Goal: Task Accomplishment & Management: Manage account settings

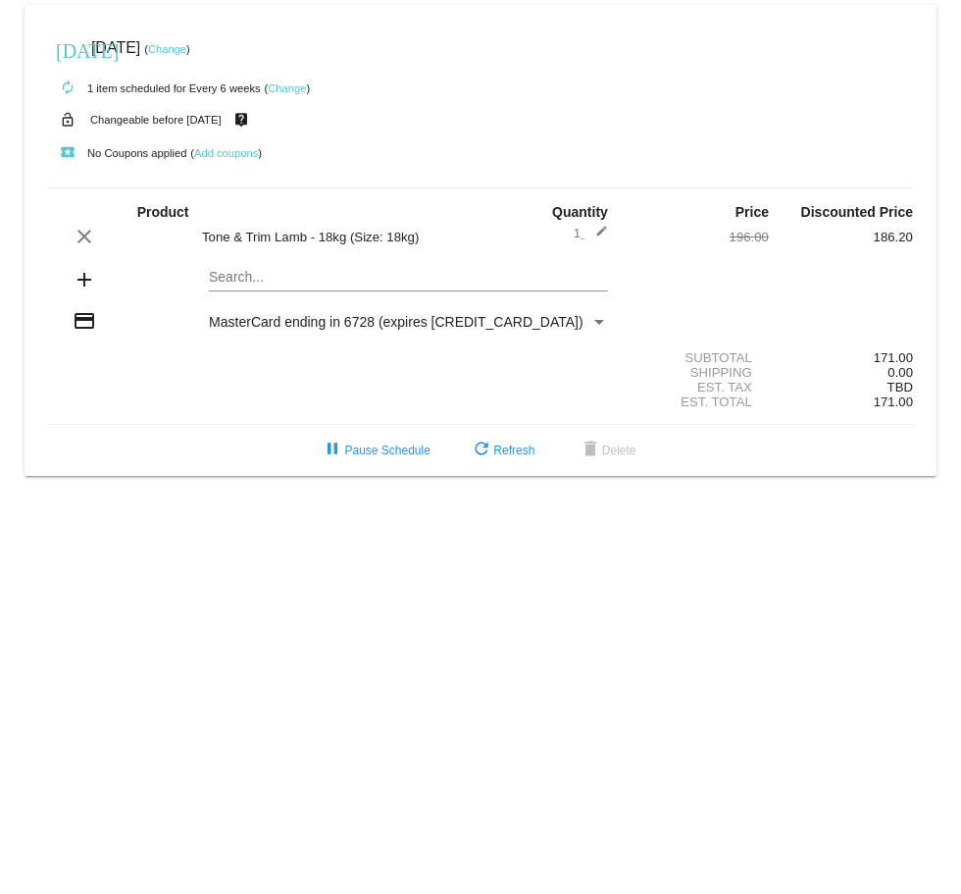
click at [186, 47] on link "Change" at bounding box center [167, 49] width 38 height 12
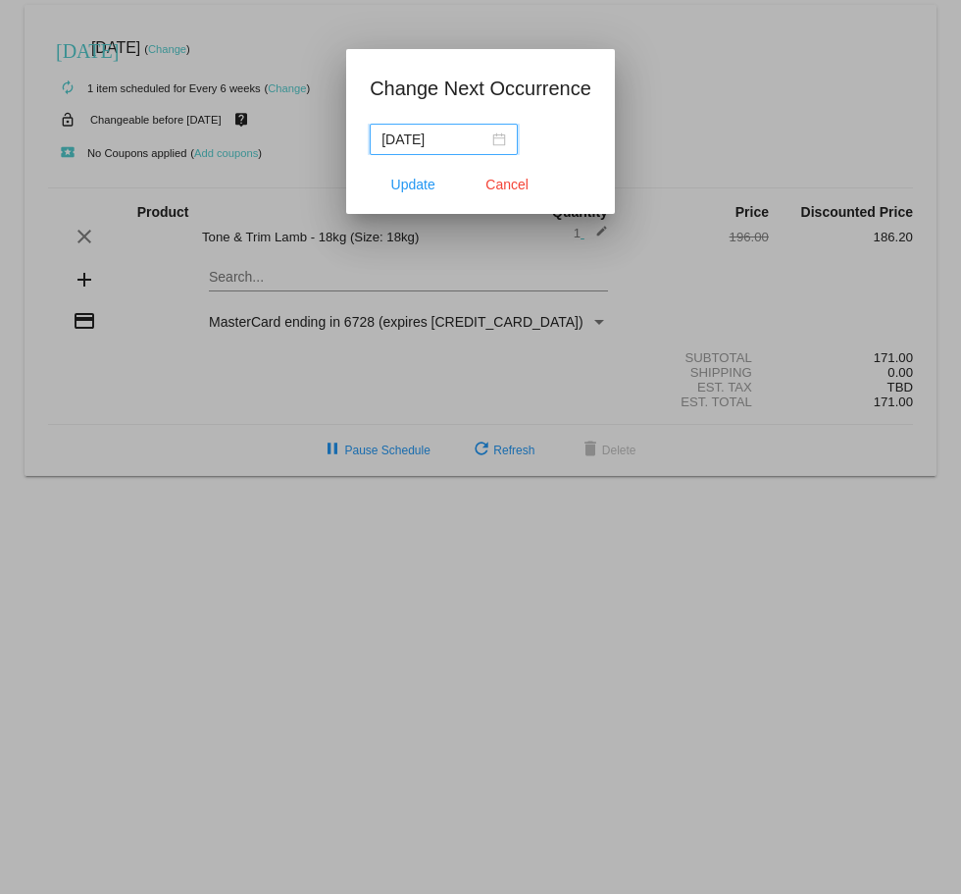
click at [483, 139] on div "[DATE]" at bounding box center [444, 139] width 125 height 22
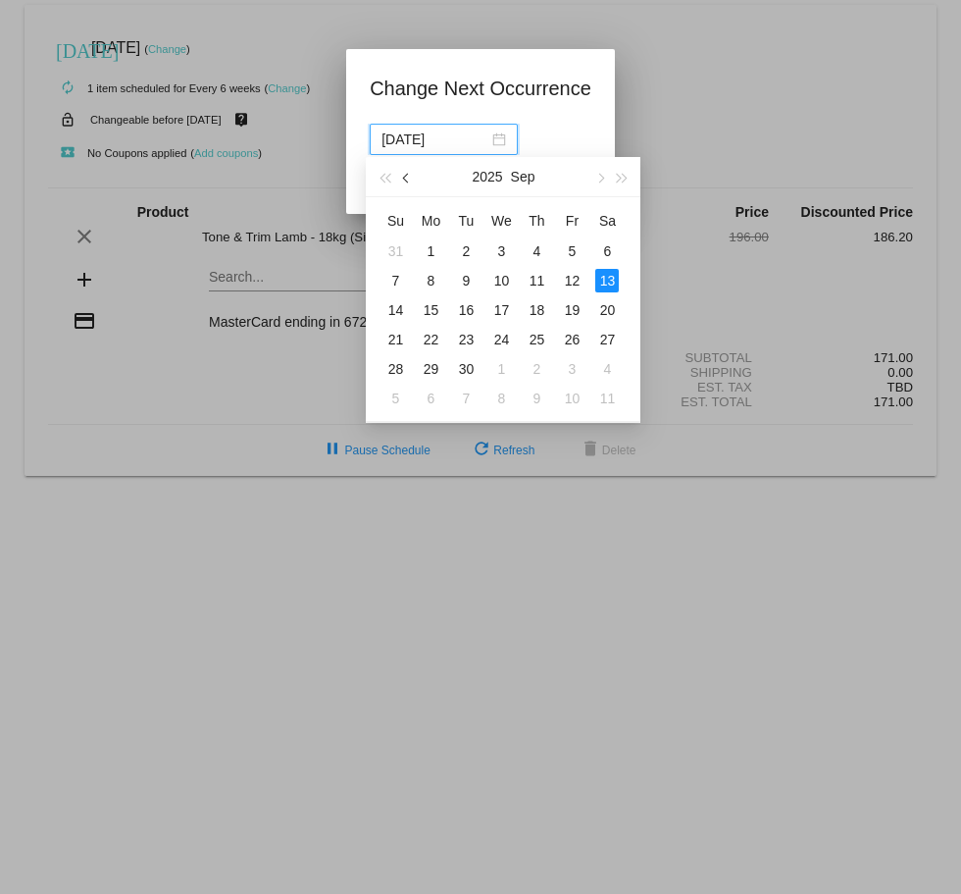
click at [410, 177] on span "button" at bounding box center [407, 179] width 10 height 10
click at [573, 368] on div "29" at bounding box center [572, 369] width 24 height 24
type input "[DATE]"
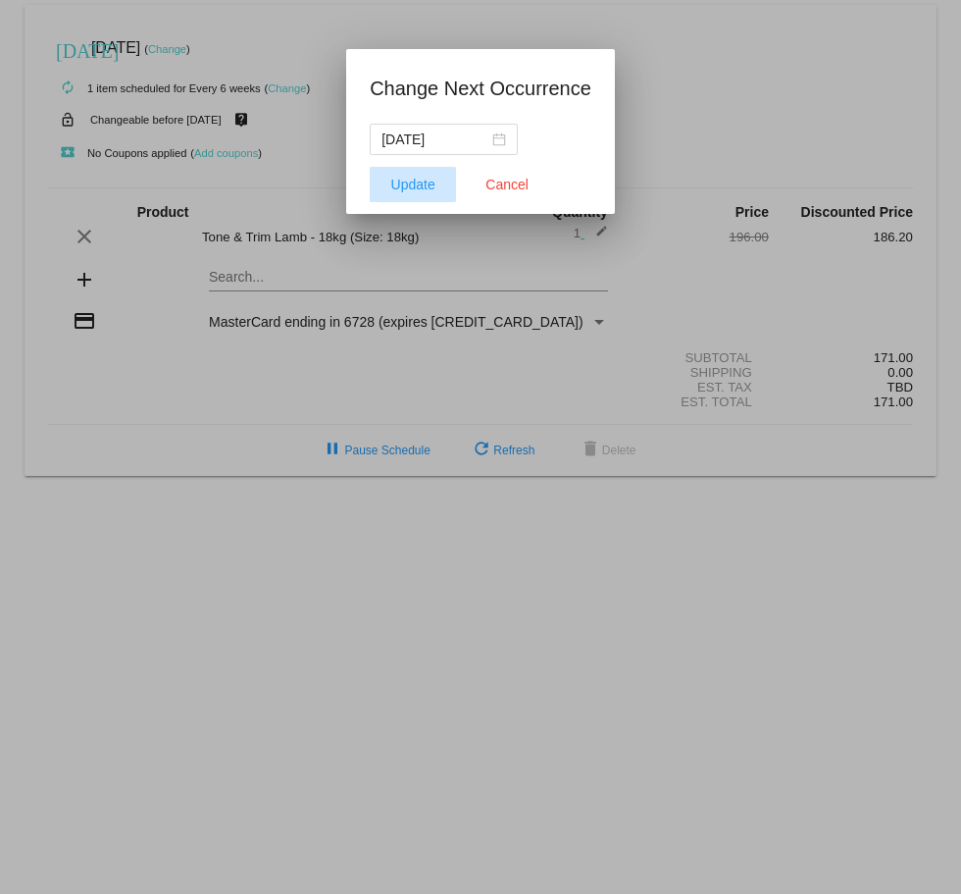
click at [421, 179] on span "Update" at bounding box center [413, 185] width 44 height 16
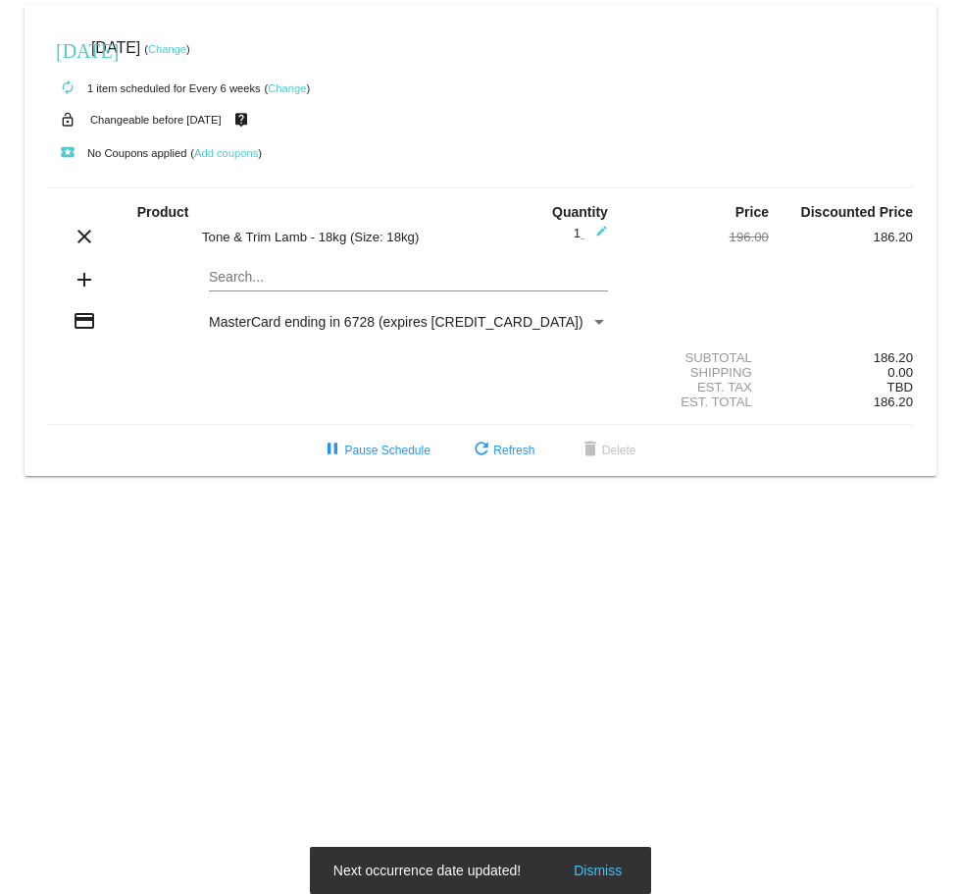
click at [293, 87] on link "Change" at bounding box center [287, 88] width 38 height 12
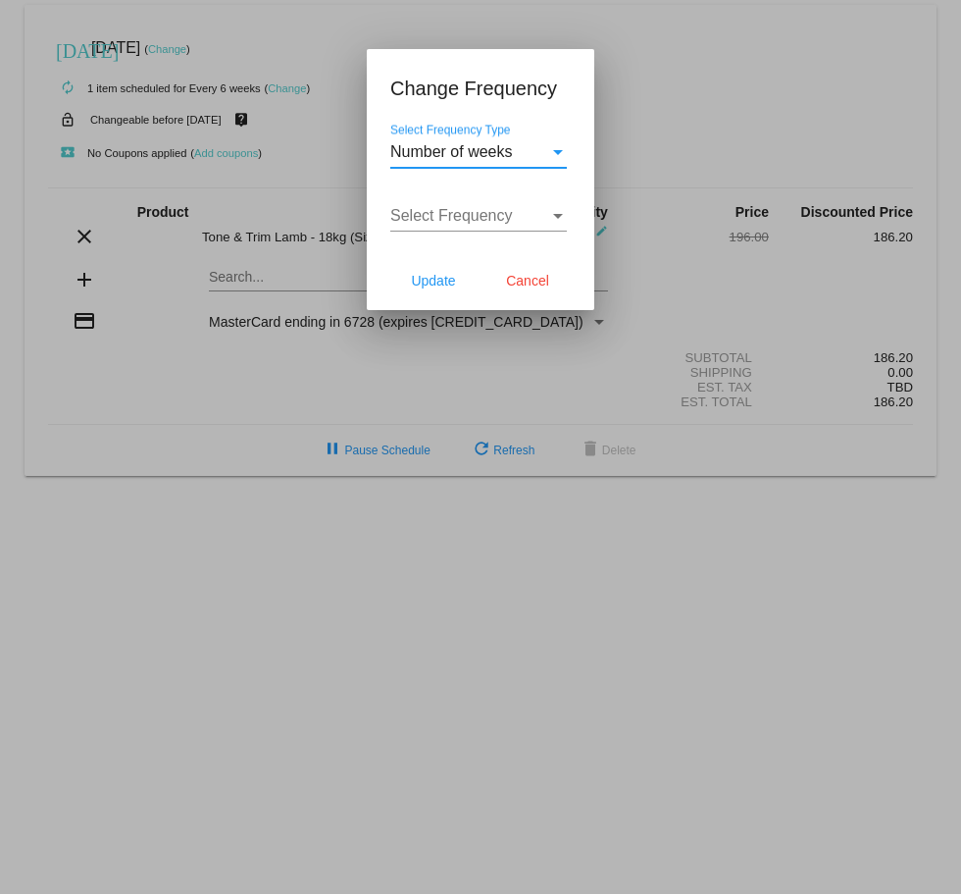
click at [481, 150] on span "Number of weeks" at bounding box center [451, 151] width 123 height 17
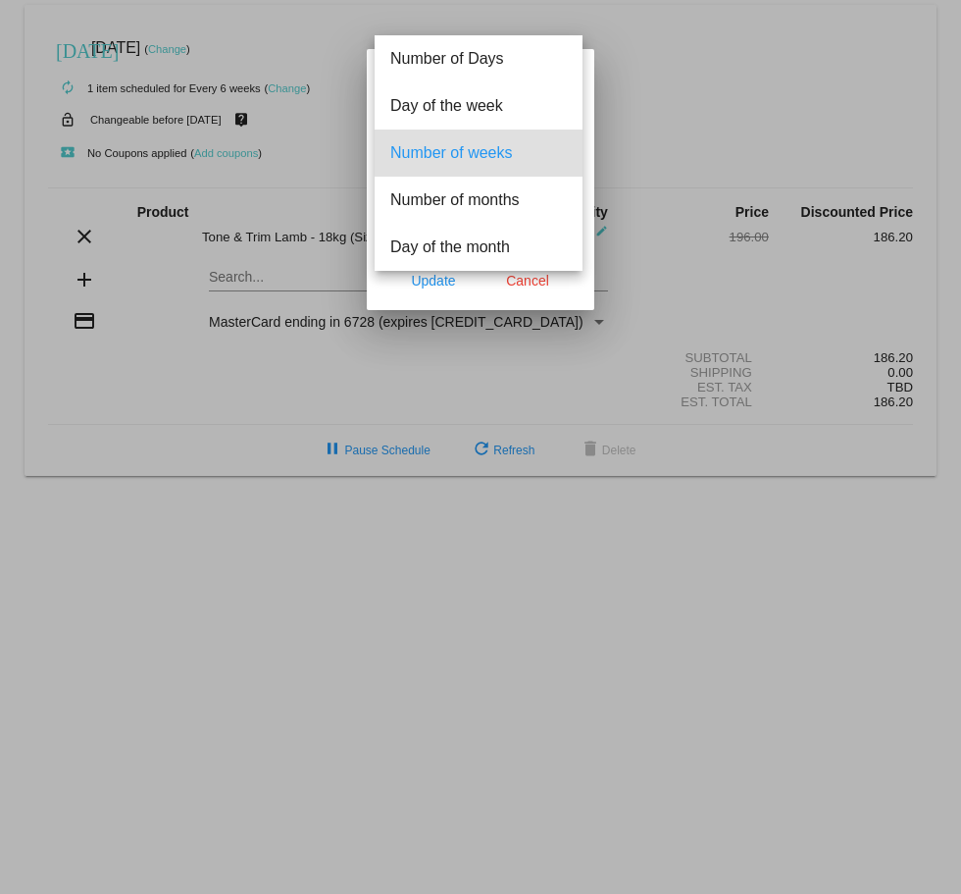
click at [481, 150] on span "Number of weeks" at bounding box center [478, 152] width 177 height 47
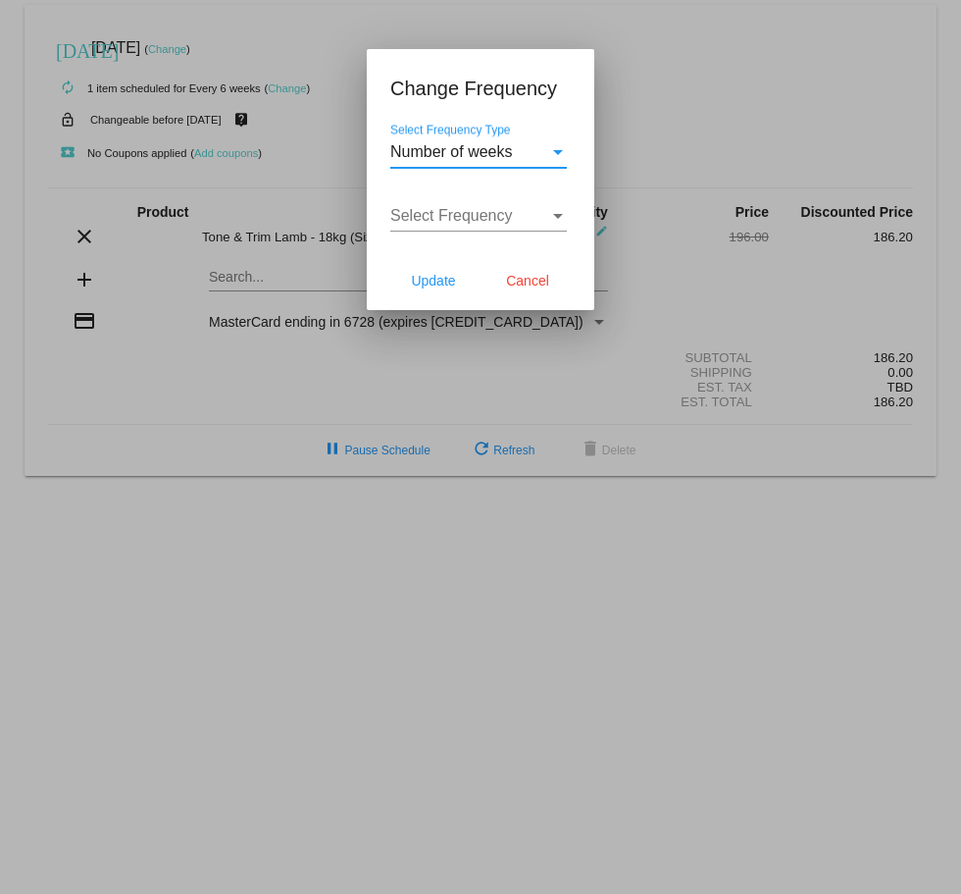
click at [456, 209] on span "Select Frequency" at bounding box center [451, 215] width 123 height 17
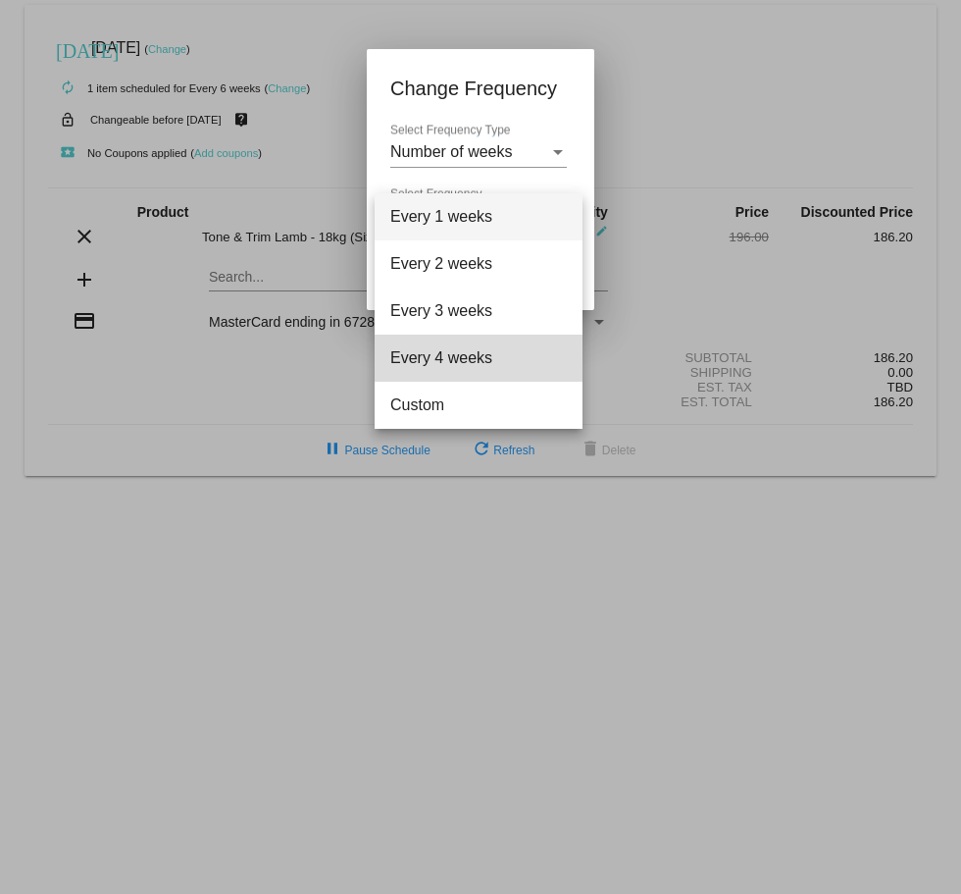
click at [452, 360] on span "Every 4 weeks" at bounding box center [478, 357] width 177 height 47
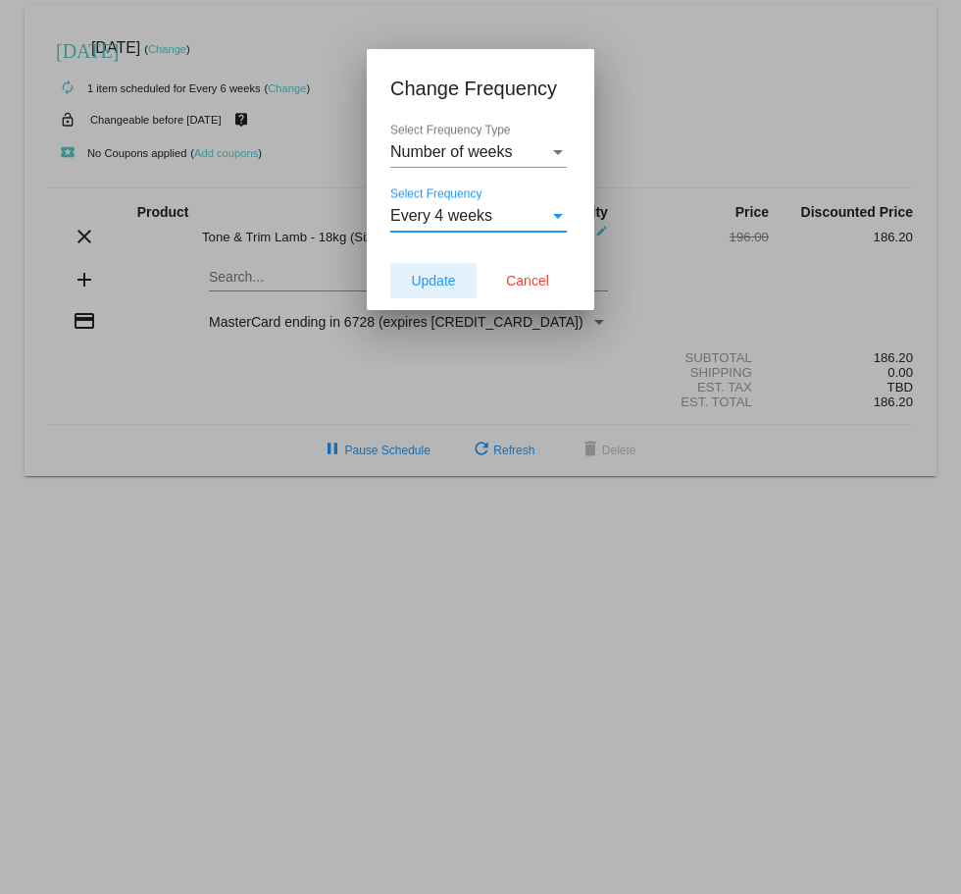
click at [449, 274] on span "Update" at bounding box center [433, 281] width 44 height 16
